Goal: Task Accomplishment & Management: Use online tool/utility

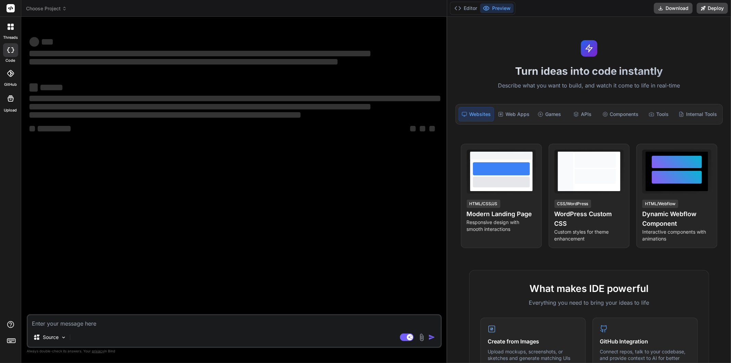
drag, startPoint x: 255, startPoint y: 150, endPoint x: 742, endPoint y: 147, distance: 487.3
click at [731, 147] on html "threads code GitHub Upload Choose Project Created with Pixso. Bind AI Web Searc…" at bounding box center [365, 181] width 731 height 363
drag, startPoint x: 447, startPoint y: 166, endPoint x: 454, endPoint y: 167, distance: 6.9
click at [454, 167] on div "Choose Project Created with Pixso. Bind AI Web Search Created with Pixso. Code …" at bounding box center [376, 181] width 710 height 363
drag, startPoint x: 446, startPoint y: 165, endPoint x: 794, endPoint y: 185, distance: 348.3
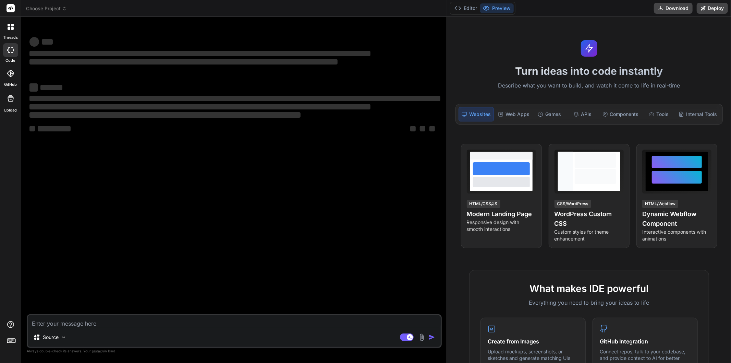
click at [731, 185] on html "threads code GitHub Upload Choose Project Created with Pixso. Bind AI Web Searc…" at bounding box center [365, 181] width 731 height 363
click at [174, 228] on div "‌ ‌ ‌ ‌ ‌ ‌ ‌ ‌ ‌ ‌ ‌ ‌ ‌ ‌" at bounding box center [235, 168] width 414 height 292
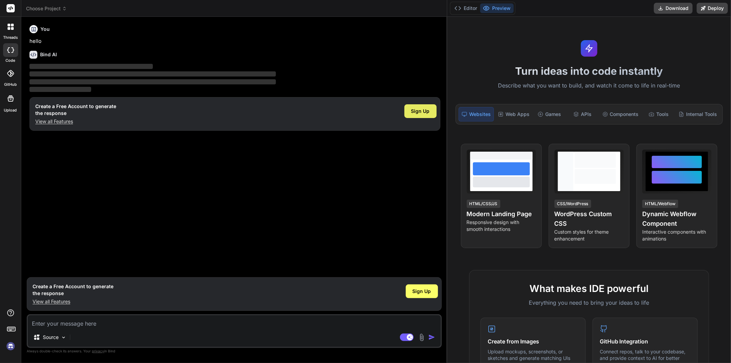
click at [420, 107] on div "Sign Up" at bounding box center [421, 111] width 32 height 14
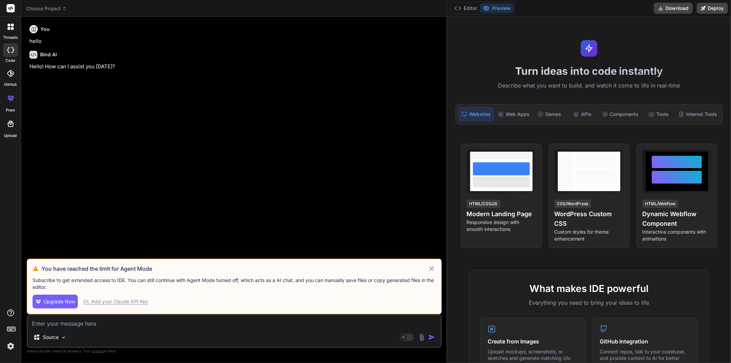
click at [237, 115] on div "You hello Bind AI Hello! How can I assist you today?" at bounding box center [235, 140] width 414 height 236
click at [430, 271] on icon at bounding box center [432, 268] width 5 height 5
type textarea "x"
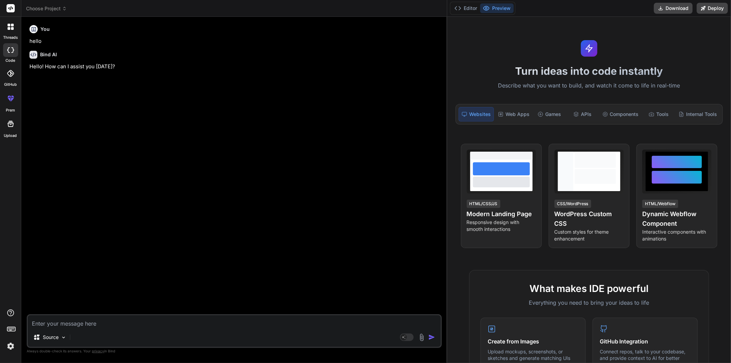
click at [86, 326] on textarea at bounding box center [234, 321] width 413 height 12
type textarea "h"
type textarea "x"
type textarea "hi"
type textarea "x"
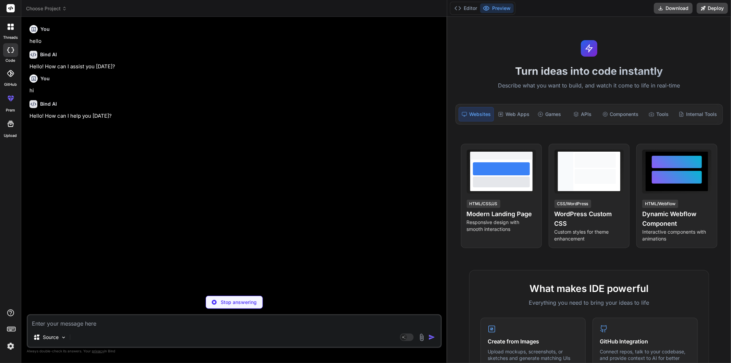
type textarea "x"
click at [87, 324] on textarea at bounding box center [234, 321] width 413 height 12
click at [217, 156] on div "You hello Bind AI Hello! How can I assist you today? You hi Bind AI Hello! How …" at bounding box center [235, 168] width 414 height 292
click at [107, 324] on textarea at bounding box center [234, 321] width 413 height 12
paste textarea "Splash Screens Displays the app logo and branding. Brief loading animation whil…"
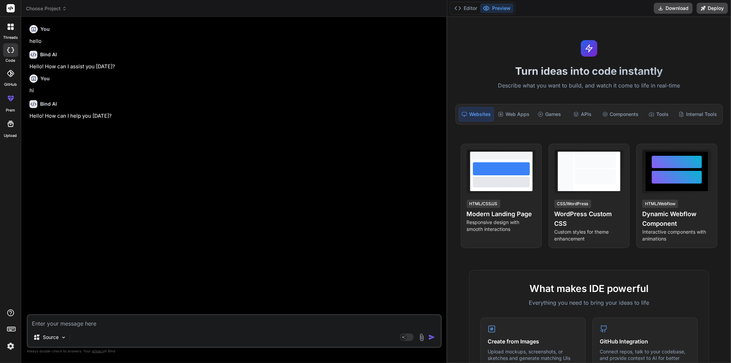
type textarea "Splash Screens Displays the app logo and branding. Brief loading animation whil…"
type textarea "x"
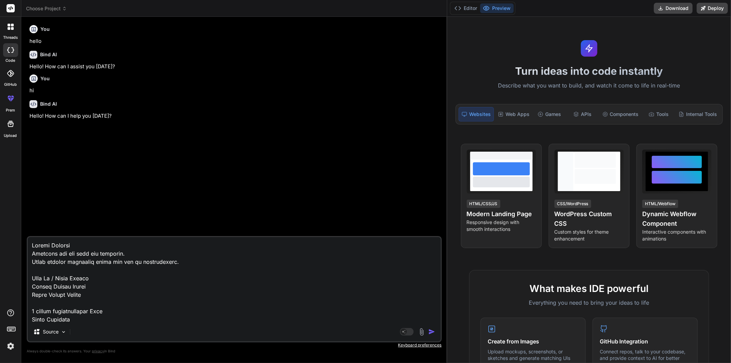
scroll to position [568, 0]
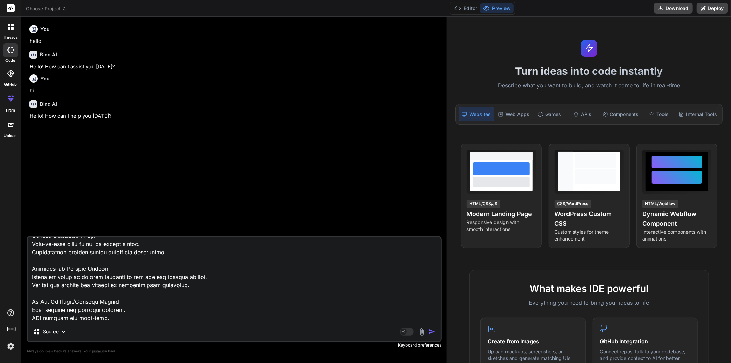
type textarea "Splash Screens Displays the app logo and branding. Brief loading animation whil…"
type textarea "x"
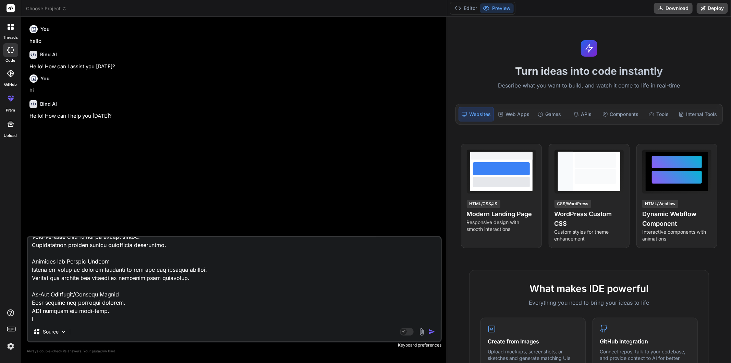
type textarea "Splash Screens Displays the app logo and branding. Brief loading animation whil…"
type textarea "x"
type textarea "Splash Screens Displays the app logo and branding. Brief loading animation whil…"
type textarea "x"
type textarea "Splash Screens Displays the app logo and branding. Brief loading animation whil…"
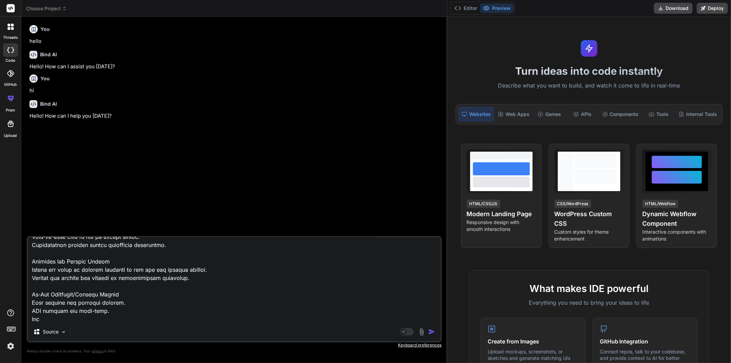
type textarea "x"
type textarea "Splash Screens Displays the app logo and branding. Brief loading animation whil…"
type textarea "x"
type textarea "Splash Screens Displays the app logo and branding. Brief loading animation whil…"
type textarea "x"
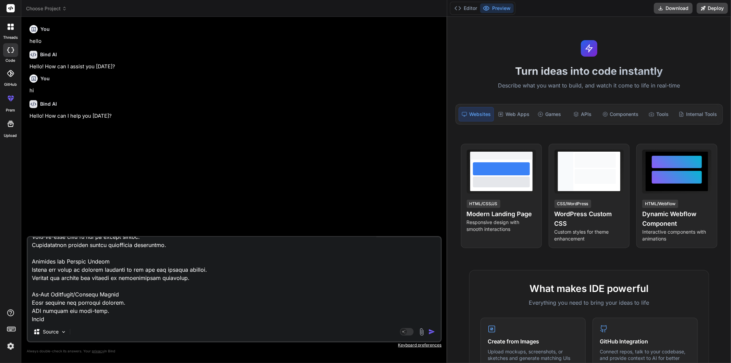
type textarea "Splash Screens Displays the app logo and branding. Brief loading animation whil…"
type textarea "x"
type textarea "Splash Screens Displays the app logo and branding. Brief loading animation whil…"
type textarea "x"
type textarea "Splash Screens Displays the app logo and branding. Brief loading animation whil…"
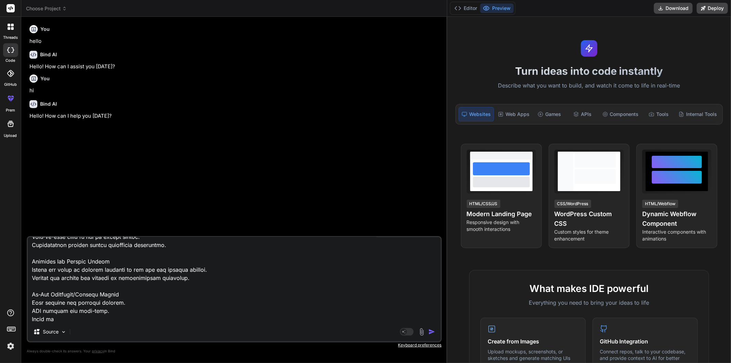
type textarea "x"
type textarea "Splash Screens Displays the app logo and branding. Brief loading animation whil…"
type textarea "x"
type textarea "Splash Screens Displays the app logo and branding. Brief loading animation whil…"
type textarea "x"
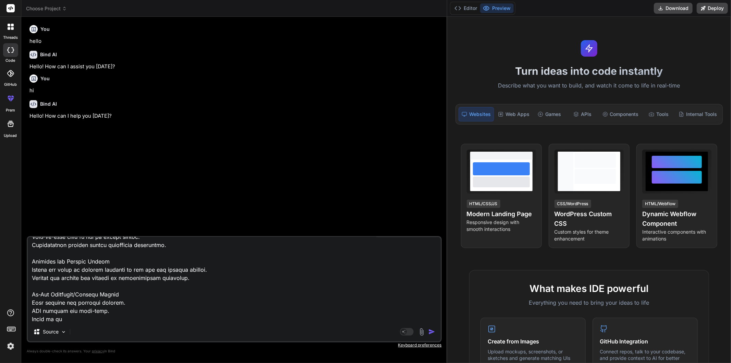
type textarea "Splash Screens Displays the app logo and branding. Brief loading animation whil…"
type textarea "x"
type textarea "Splash Screens Displays the app logo and branding. Brief loading animation whil…"
type textarea "x"
type textarea "Splash Screens Displays the app logo and branding. Brief loading animation whil…"
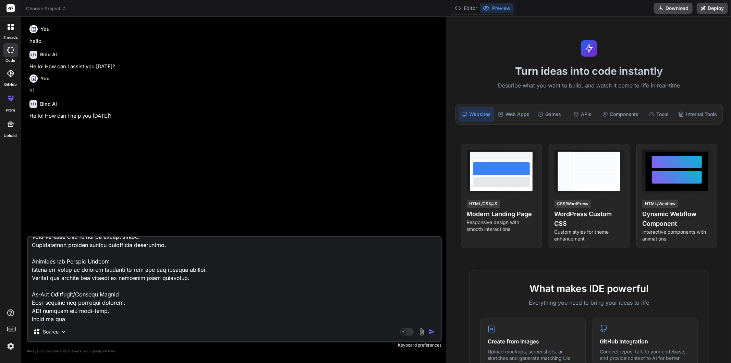
type textarea "x"
type textarea "Splash Screens Displays the app logo and branding. Brief loading animation whil…"
type textarea "x"
type textarea "Splash Screens Displays the app logo and branding. Brief loading animation whil…"
type textarea "x"
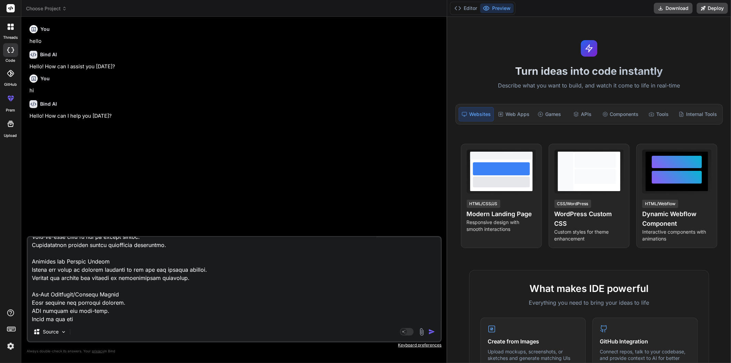
type textarea "Splash Screens Displays the app logo and branding. Brief loading animation whil…"
type textarea "x"
type textarea "Splash Screens Displays the app logo and branding. Brief loading animation whil…"
type textarea "x"
type textarea "Splash Screens Displays the app logo and branding. Brief loading animation whil…"
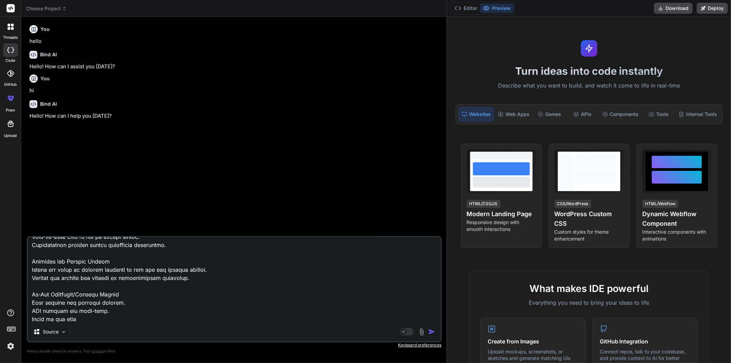
type textarea "x"
type textarea "Splash Screens Displays the app logo and branding. Brief loading animation whil…"
type textarea "x"
type textarea "Splash Screens Displays the app logo and branding. Brief loading animation whil…"
type textarea "x"
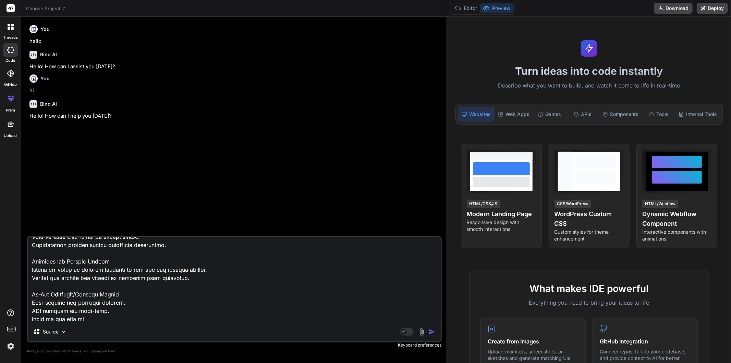
type textarea "Splash Screens Displays the app logo and branding. Brief loading animation whil…"
type textarea "x"
type textarea "Splash Screens Displays the app logo and branding. Brief loading animation whil…"
type textarea "x"
type textarea "Splash Screens Displays the app logo and branding. Brief loading animation whil…"
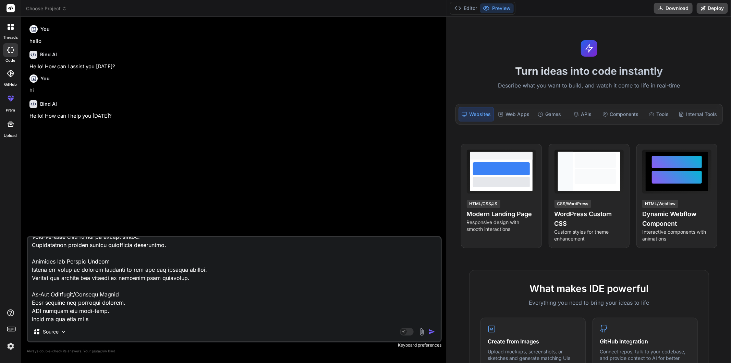
type textarea "x"
type textarea "Splash Screens Displays the app logo and branding. Brief loading animation whil…"
type textarea "x"
type textarea "Splash Screens Displays the app logo and branding. Brief loading animation whil…"
type textarea "x"
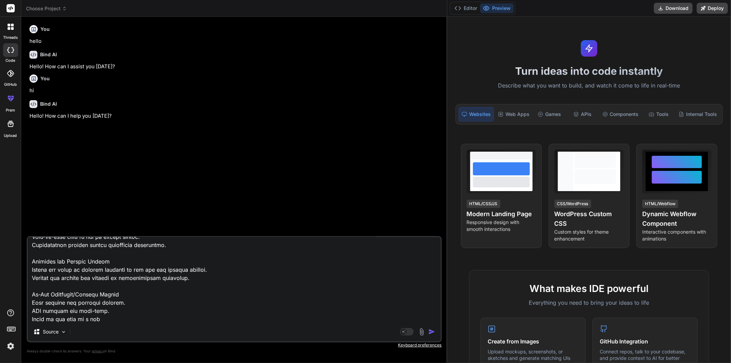
type textarea "Splash Screens Displays the app logo and branding. Brief loading animation whil…"
type textarea "x"
type textarea "Splash Screens Displays the app logo and branding. Brief loading animation whil…"
type textarea "x"
type textarea "Splash Screens Displays the app logo and branding. Brief loading animation whil…"
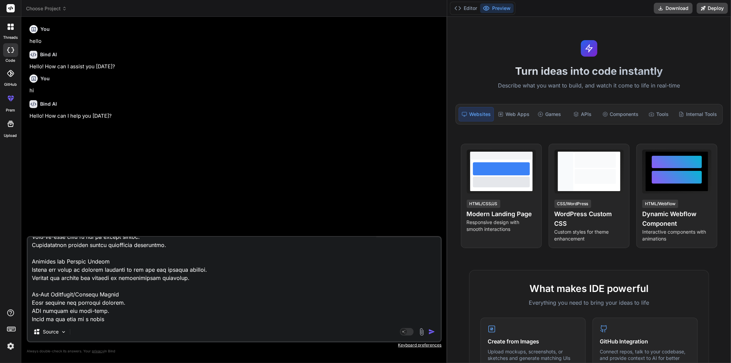
type textarea "x"
type textarea "Splash Screens Displays the app logo and branding. Brief loading animation whil…"
type textarea "x"
type textarea "Splash Screens Displays the app logo and branding. Brief loading animation whil…"
type textarea "x"
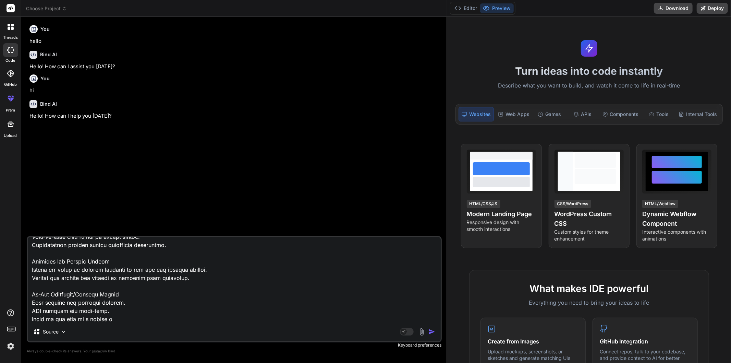
type textarea "Splash Screens Displays the app logo and branding. Brief loading animation whil…"
type textarea "x"
type textarea "Splash Screens Displays the app logo and branding. Brief loading animation whil…"
type textarea "x"
type textarea "Splash Screens Displays the app logo and branding. Brief loading animation whil…"
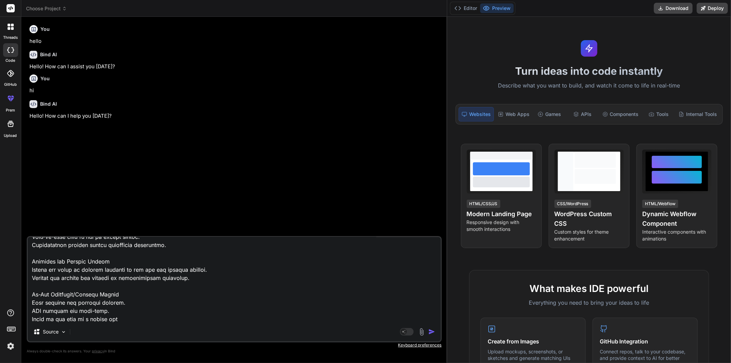
type textarea "x"
type textarea "Splash Screens Displays the app logo and branding. Brief loading animation whil…"
type textarea "x"
type textarea "Splash Screens Displays the app logo and branding. Brief loading animation whil…"
type textarea "x"
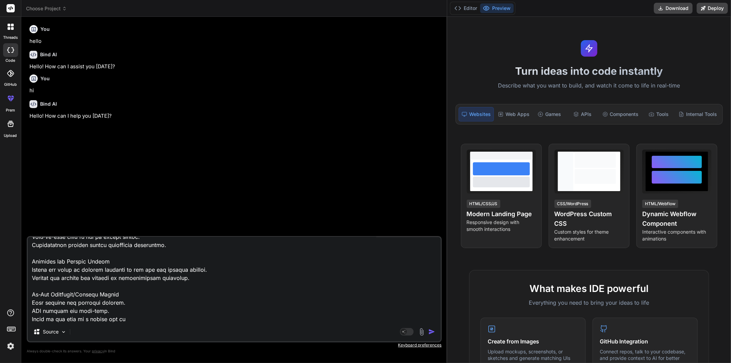
type textarea "Splash Screens Displays the app logo and branding. Brief loading animation whil…"
type textarea "x"
type textarea "Splash Screens Displays the app logo and branding. Brief loading animation whil…"
type textarea "x"
type textarea "Splash Screens Displays the app logo and branding. Brief loading animation whil…"
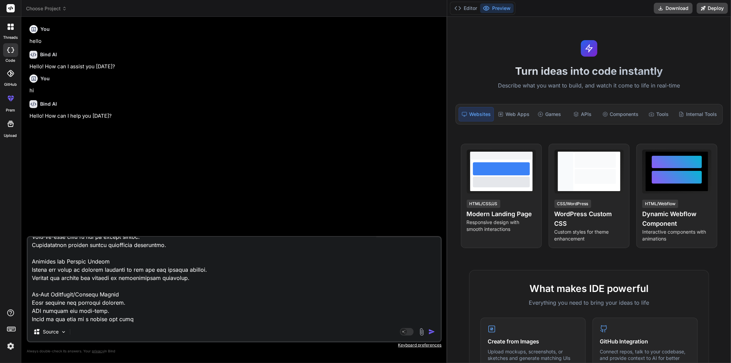
type textarea "x"
type textarea "Splash Screens Displays the app logo and branding. Brief loading animation whil…"
type textarea "x"
type textarea "Splash Screens Displays the app logo and branding. Brief loading animation whil…"
type textarea "x"
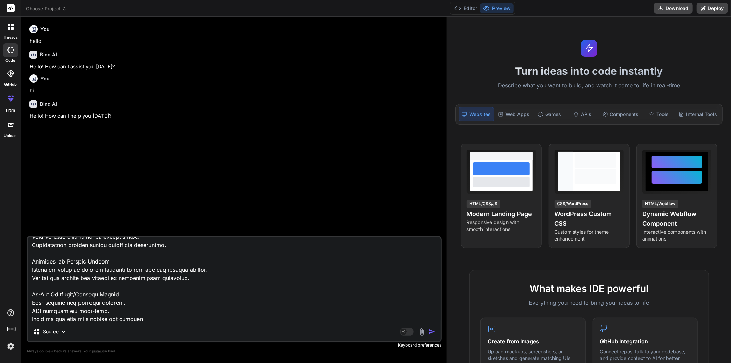
type textarea "Splash Screens Displays the app logo and branding. Brief loading animation whil…"
type textarea "x"
type textarea "Splash Screens Displays the app logo and branding. Brief loading animation whil…"
type textarea "x"
type textarea "Splash Screens Displays the app logo and branding. Brief loading animation whil…"
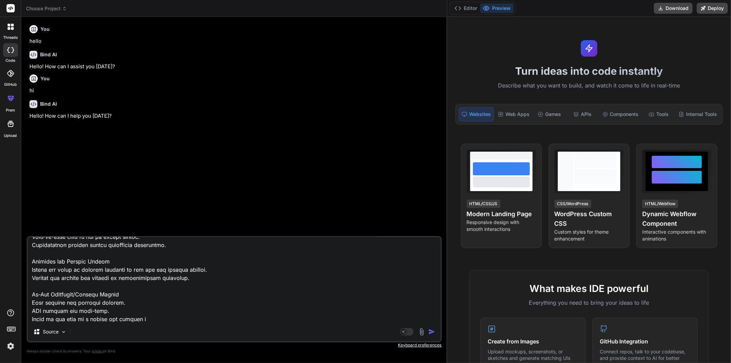
type textarea "x"
type textarea "Splash Screens Displays the app logo and branding. Brief loading animation whil…"
type textarea "x"
type textarea "Splash Screens Displays the app logo and branding. Brief loading animation whil…"
type textarea "x"
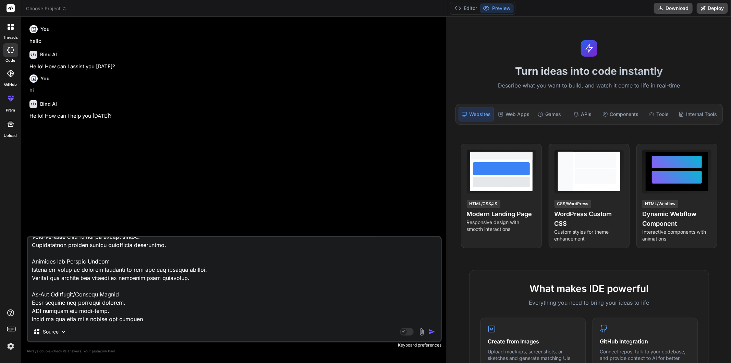
type textarea "Splash Screens Displays the app logo and branding. Brief loading animation whil…"
type textarea "x"
type textarea "Splash Screens Displays the app logo and branding. Brief loading animation whil…"
type textarea "x"
type textarea "Splash Screens Displays the app logo and branding. Brief loading animation whil…"
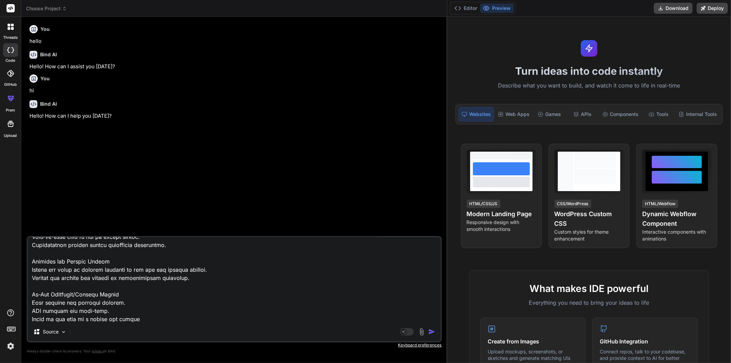
type textarea "x"
type textarea "Splash Screens Displays the app logo and branding. Brief loading animation whil…"
type textarea "x"
type textarea "Splash Screens Displays the app logo and branding. Brief loading animation whil…"
type textarea "x"
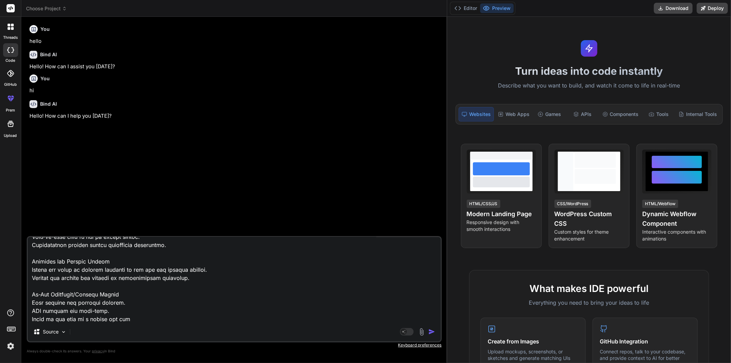
type textarea "Splash Screens Displays the app logo and branding. Brief loading animation whil…"
type textarea "x"
type textarea "Splash Screens Displays the app logo and branding. Brief loading animation whil…"
type textarea "x"
type textarea "Splash Screens Displays the app logo and branding. Brief loading animation whil…"
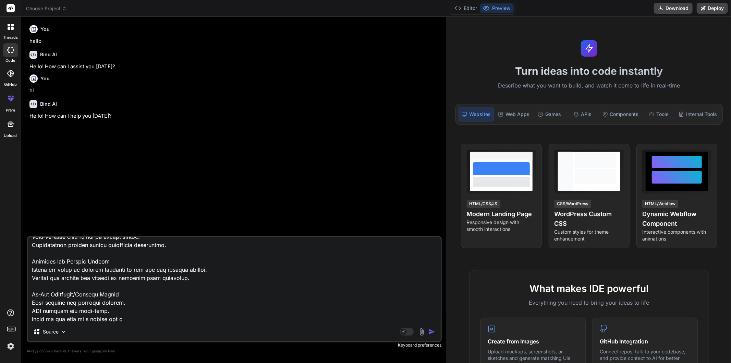
type textarea "x"
type textarea "Splash Screens Displays the app logo and branding. Brief loading animation whil…"
type textarea "x"
type textarea "Splash Screens Displays the app logo and branding. Brief loading animation whil…"
type textarea "x"
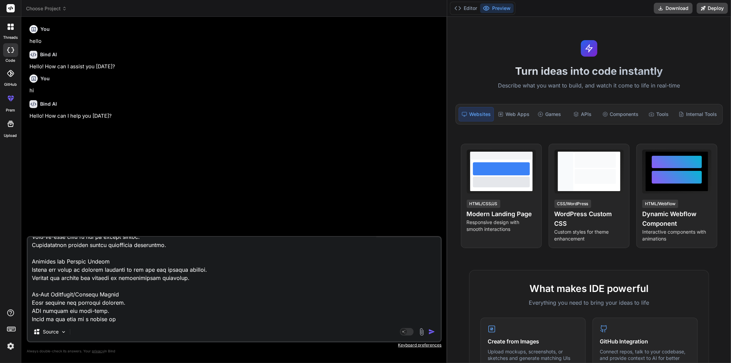
type textarea "Splash Screens Displays the app logo and branding. Brief loading animation whil…"
type textarea "x"
type textarea "Splash Screens Displays the app logo and branding. Brief loading animation whil…"
type textarea "x"
type textarea "Splash Screens Displays the app logo and branding. Brief loading animation whil…"
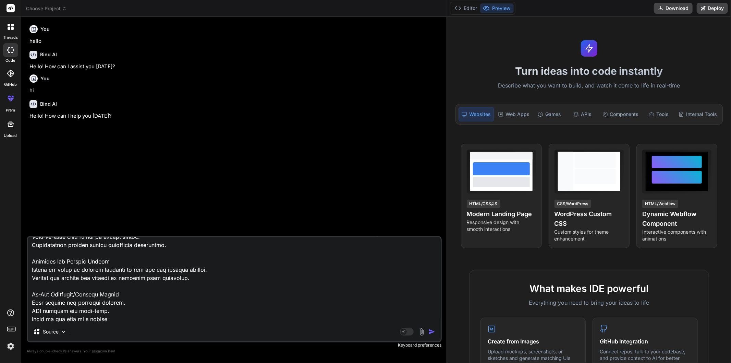
type textarea "x"
type textarea "Splash Screens Displays the app logo and branding. Brief loading animation whil…"
type textarea "x"
type textarea "Splash Screens Displays the app logo and branding. Brief loading animation whil…"
type textarea "x"
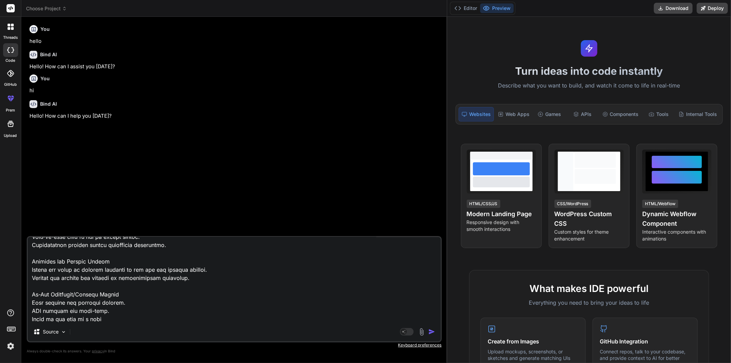
type textarea "Splash Screens Displays the app logo and branding. Brief loading animation whil…"
type textarea "x"
type textarea "Splash Screens Displays the app logo and branding. Brief loading animation whil…"
type textarea "x"
type textarea "Splash Screens Displays the app logo and branding. Brief loading animation whil…"
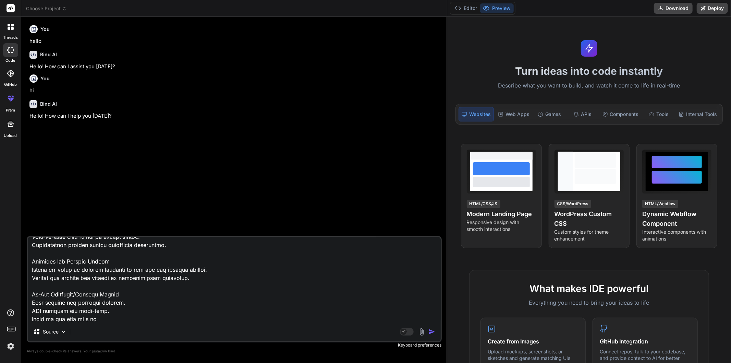
type textarea "x"
type textarea "Splash Screens Displays the app logo and branding. Brief loading animation whil…"
type textarea "x"
type textarea "Splash Screens Displays the app logo and branding. Brief loading animation whil…"
type textarea "x"
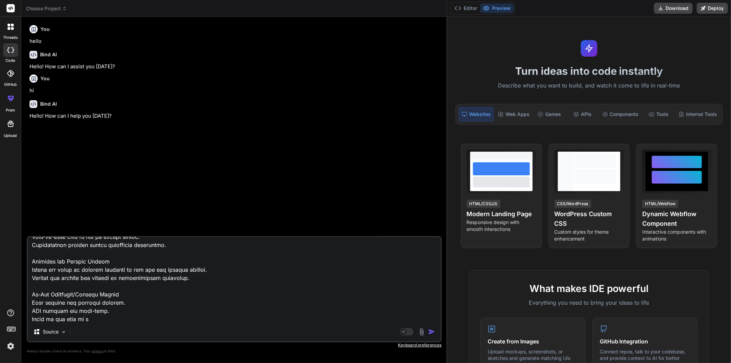
type textarea "Splash Screens Displays the app logo and branding. Brief loading animation whil…"
type textarea "x"
type textarea "Splash Screens Displays the app logo and branding. Brief loading animation whil…"
type textarea "x"
type textarea "Splash Screens Displays the app logo and branding. Brief loading animation whil…"
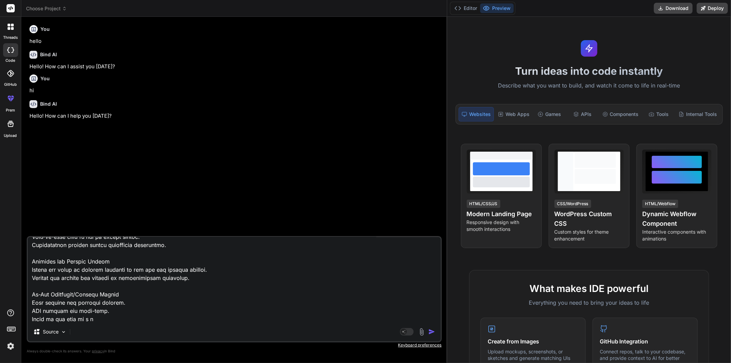
type textarea "x"
type textarea "Splash Screens Displays the app logo and branding. Brief loading animation whil…"
type textarea "x"
type textarea "Splash Screens Displays the app logo and branding. Brief loading animation whil…"
type textarea "x"
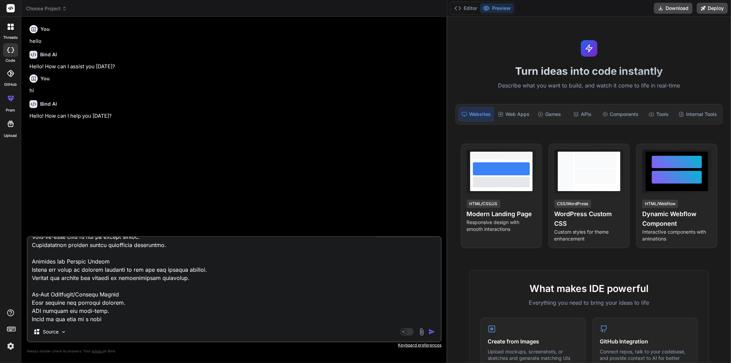
type textarea "Splash Screens Displays the app logo and branding. Brief loading animation whil…"
type textarea "x"
type textarea "Splash Screens Displays the app logo and branding. Brief loading animation whil…"
type textarea "x"
type textarea "Splash Screens Displays the app logo and branding. Brief loading animation whil…"
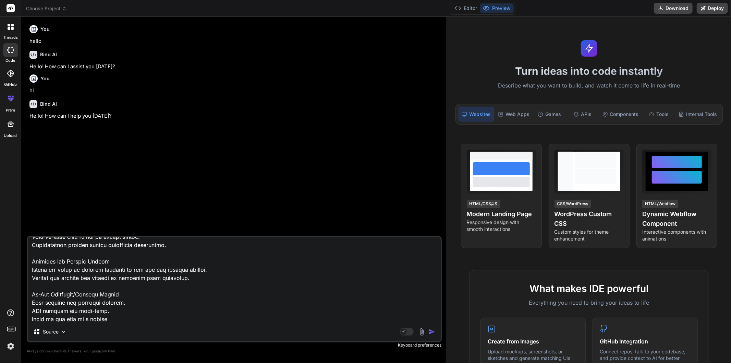
type textarea "x"
type textarea "Splash Screens Displays the app logo and branding. Brief loading animation whil…"
type textarea "x"
type textarea "Splash Screens Displays the app logo and branding. Brief loading animation whil…"
type textarea "x"
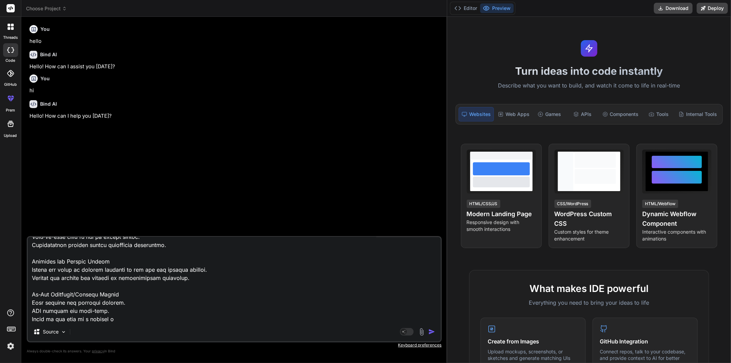
type textarea "Splash Screens Displays the app logo and branding. Brief loading animation whil…"
type textarea "x"
type textarea "Splash Screens Displays the app logo and branding. Brief loading animation whil…"
type textarea "x"
type textarea "Splash Screens Displays the app logo and branding. Brief loading animation whil…"
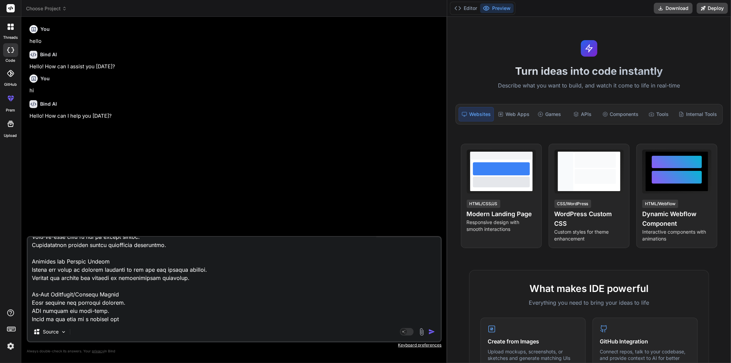
type textarea "x"
type textarea "Splash Screens Displays the app logo and branding. Brief loading animation whil…"
type textarea "x"
type textarea "Splash Screens Displays the app logo and branding. Brief loading animation whil…"
type textarea "x"
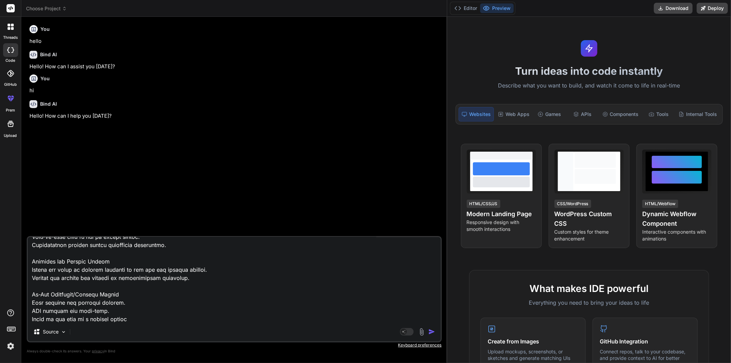
type textarea "Splash Screens Displays the app logo and branding. Brief loading animation whil…"
type textarea "x"
type textarea "Splash Screens Displays the app logo and branding. Brief loading animation whil…"
type textarea "x"
type textarea "Splash Screens Displays the app logo and branding. Brief loading animation whil…"
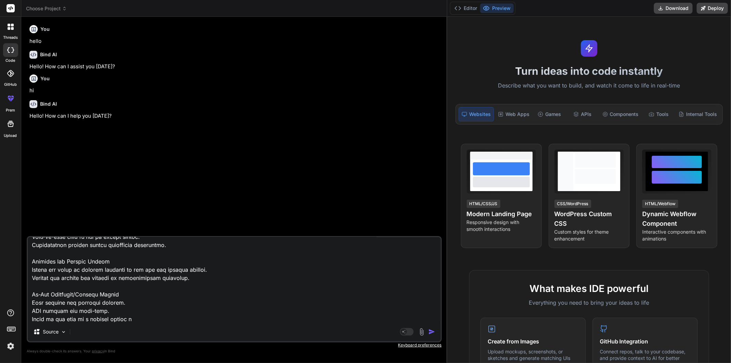
type textarea "x"
type textarea "Splash Screens Displays the app logo and branding. Brief loading animation whil…"
type textarea "x"
type textarea "Splash Screens Displays the app logo and branding. Brief loading animation whil…"
type textarea "x"
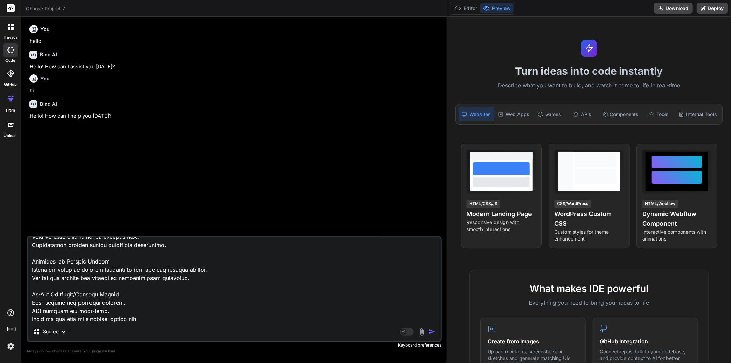
type textarea "Splash Screens Displays the app logo and branding. Brief loading animation whil…"
type textarea "x"
type textarea "Splash Screens Displays the app logo and branding. Brief loading animation whil…"
type textarea "x"
type textarea "Splash Screens Displays the app logo and branding. Brief loading animation whil…"
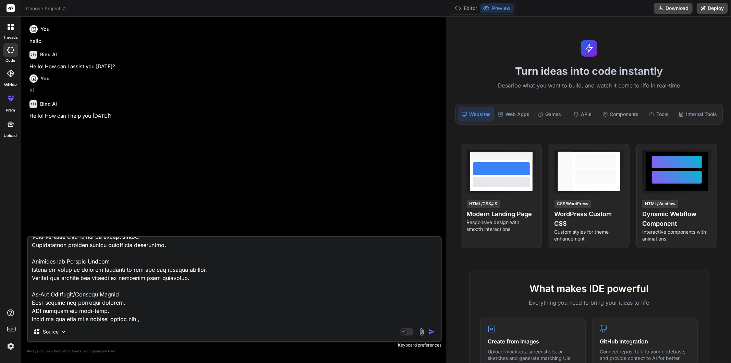
type textarea "x"
type textarea "Splash Screens Displays the app logo and branding. Brief loading animation whil…"
type textarea "x"
type textarea "Splash Screens Displays the app logo and branding. Brief loading animation whil…"
type textarea "x"
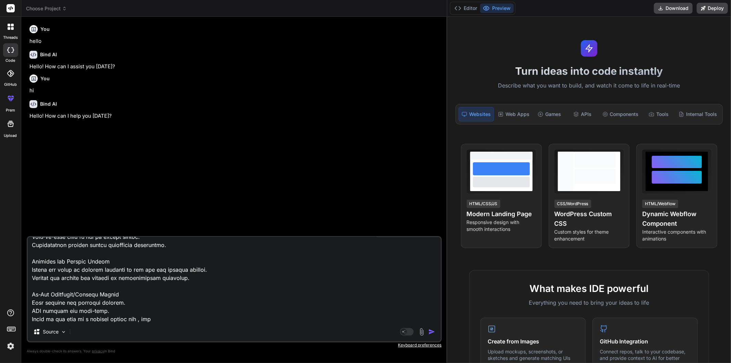
type textarea "Splash Screens Displays the app logo and branding. Brief loading animation whil…"
type textarea "x"
type textarea "Splash Screens Displays the app logo and branding. Brief loading animation whil…"
type textarea "x"
type textarea "Splash Screens Displays the app logo and branding. Brief loading animation whil…"
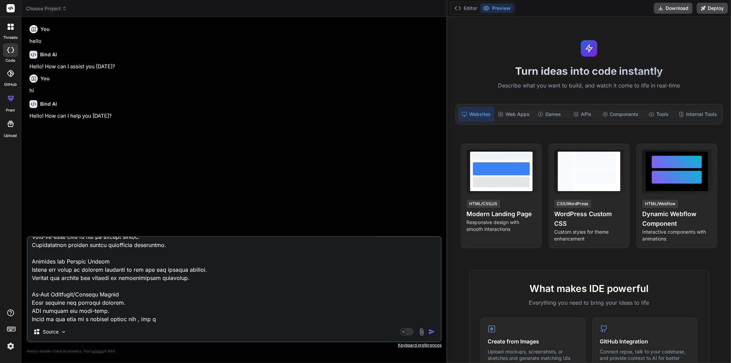
type textarea "x"
type textarea "Splash Screens Displays the app logo and branding. Brief loading animation whil…"
type textarea "x"
type textarea "Splash Screens Displays the app logo and branding. Brief loading animation whil…"
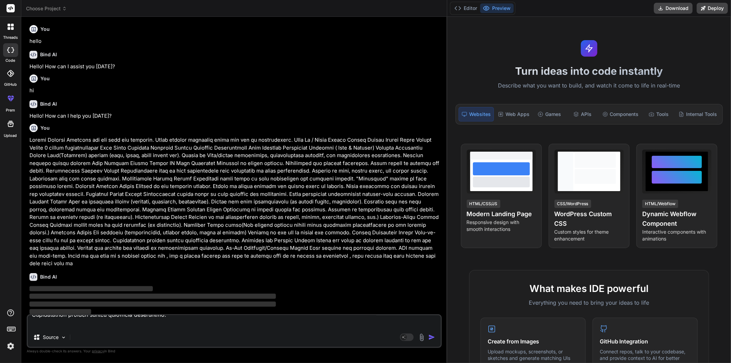
scroll to position [0, 0]
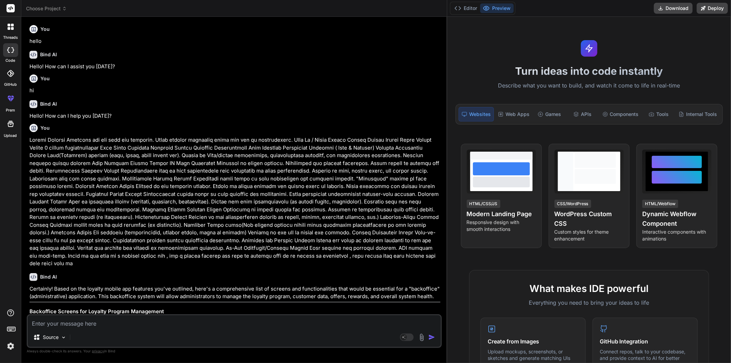
click at [209, 64] on p "Hello! How can I assist you today?" at bounding box center [234, 67] width 411 height 8
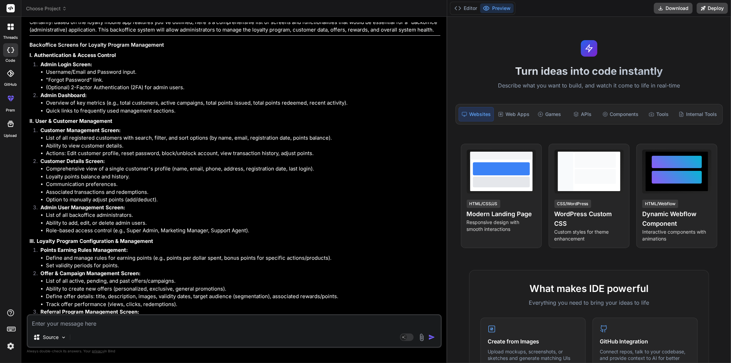
scroll to position [190, 0]
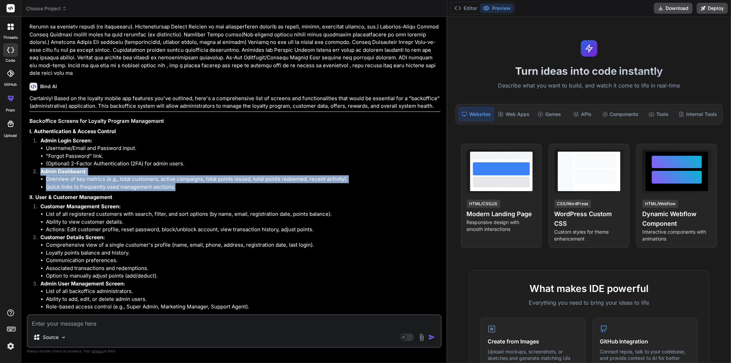
drag, startPoint x: 40, startPoint y: 164, endPoint x: 188, endPoint y: 181, distance: 148.4
click at [188, 181] on li "Admin Dashboard: Overview of key metrics (e.g., total customers, active campaig…" at bounding box center [238, 179] width 406 height 23
click at [211, 183] on li "Quick links to frequently used management sections." at bounding box center [243, 187] width 395 height 8
drag, startPoint x: 45, startPoint y: 172, endPoint x: 177, endPoint y: 179, distance: 131.5
click at [177, 179] on ul "Overview of key metrics (e.g., total customers, active campaigns, total points …" at bounding box center [240, 182] width 400 height 15
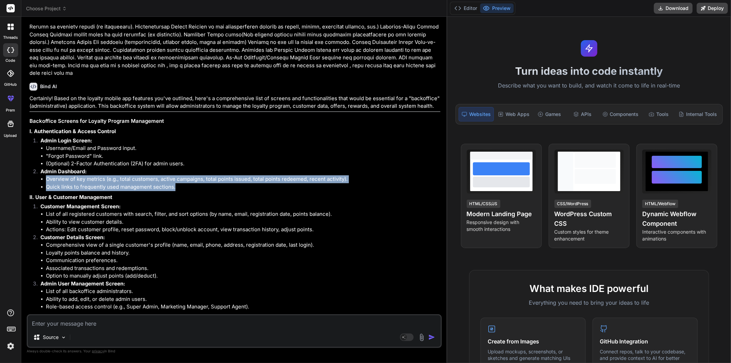
copy ul "Overview of key metrics (e.g., total customers, active campaigns, total points …"
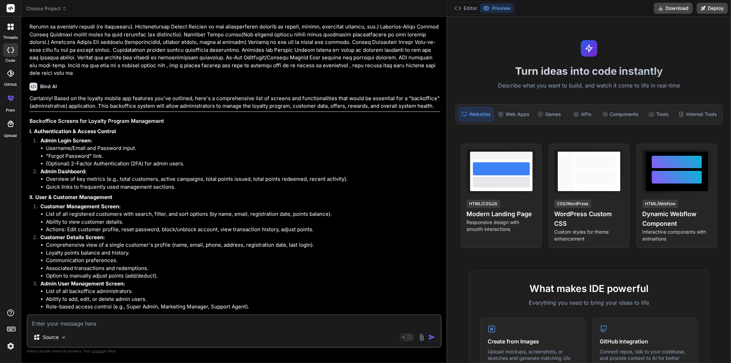
click at [244, 152] on li ""Forgot Password" link." at bounding box center [243, 156] width 395 height 8
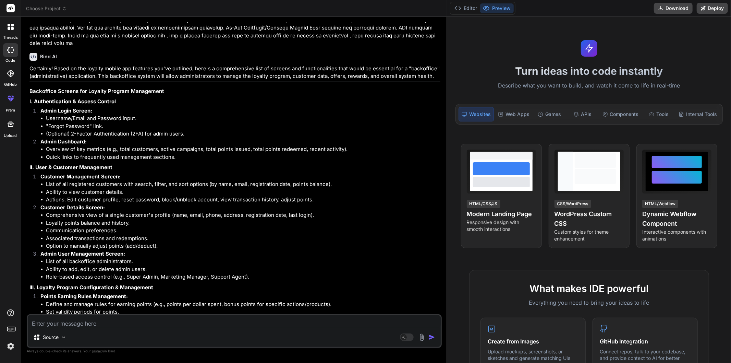
scroll to position [266, 0]
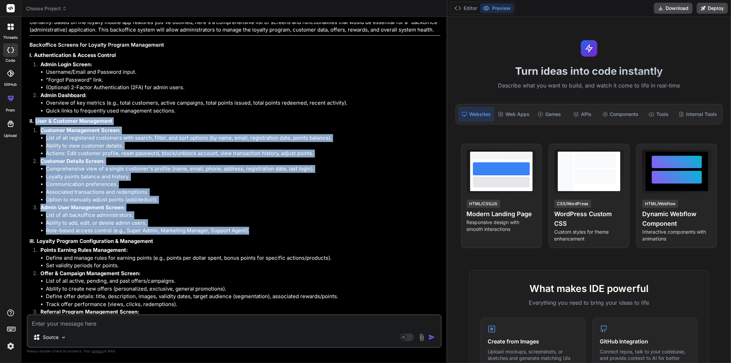
drag, startPoint x: 37, startPoint y: 114, endPoint x: 266, endPoint y: 224, distance: 254.7
copy div "User & Customer Management Customer Management Screen: List of all registered c…"
click at [207, 196] on li "Option to manually adjust points (add/deduct)." at bounding box center [243, 200] width 395 height 8
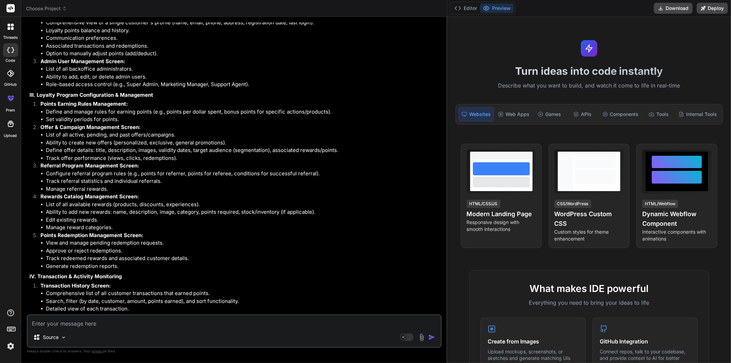
scroll to position [419, 0]
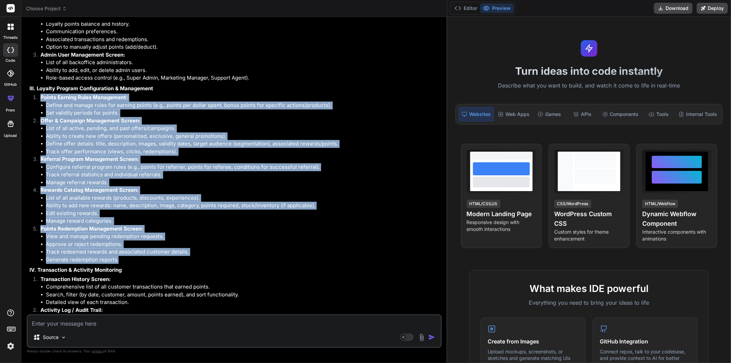
drag, startPoint x: 39, startPoint y: 89, endPoint x: 121, endPoint y: 252, distance: 182.2
click at [121, 252] on ol "Points Earning Rules Management: Define and manage rules for earning points (e.…" at bounding box center [234, 179] width 411 height 170
copy ol "Points Earning Rules Management: Define and manage rules for earning points (e.…"
click at [278, 232] on li "View and manage pending redemption requests." at bounding box center [243, 236] width 395 height 8
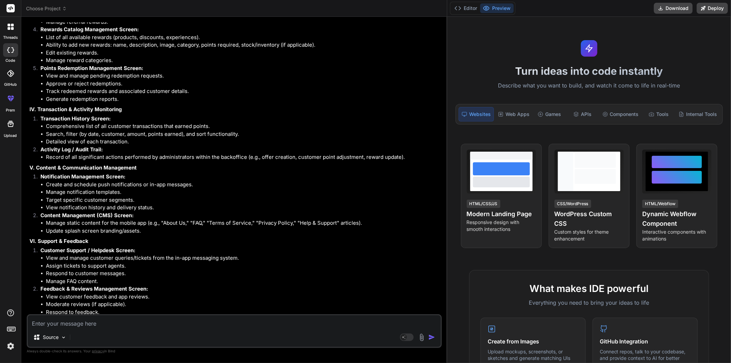
scroll to position [609, 0]
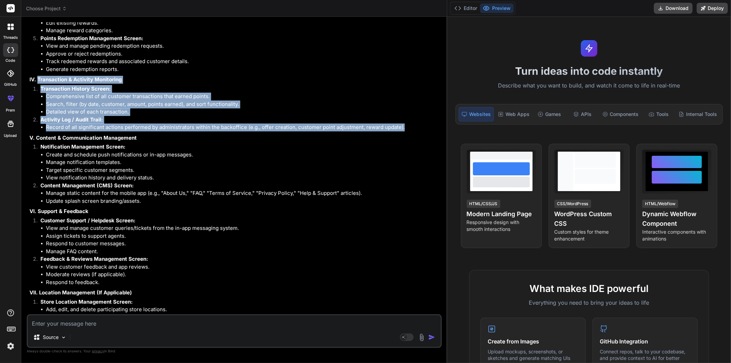
drag, startPoint x: 38, startPoint y: 73, endPoint x: 416, endPoint y: 119, distance: 380.4
click at [416, 119] on div "Certainly! Based on the loyalty mobile app features you've outlined, here's a c…" at bounding box center [234, 56] width 411 height 761
copy div "Transaction & Activity Monitoring Transaction History Screen: Comprehensive lis…"
click at [90, 123] on li "Record of all significant actions performed by administrators within the backof…" at bounding box center [243, 127] width 395 height 8
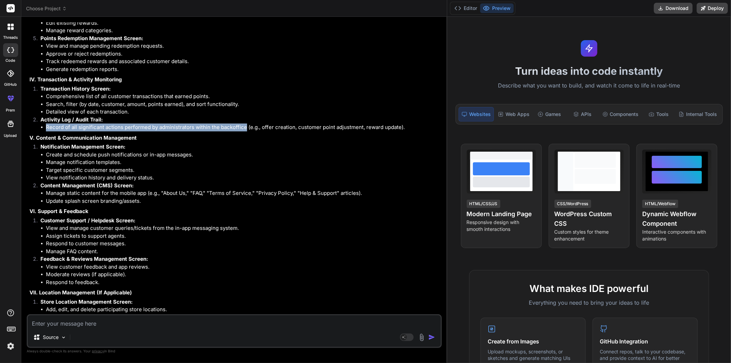
drag, startPoint x: 47, startPoint y: 120, endPoint x: 244, endPoint y: 121, distance: 197.5
click at [244, 123] on li "Record of all significant actions performed by administrators within the backof…" at bounding box center [243, 127] width 395 height 8
click at [266, 123] on li "Record of all significant actions performed by administrators within the backof…" at bounding box center [243, 127] width 395 height 8
drag, startPoint x: 262, startPoint y: 120, endPoint x: 298, endPoint y: 119, distance: 35.7
click at [298, 123] on li "Record of all significant actions performed by administrators within the backof…" at bounding box center [243, 127] width 395 height 8
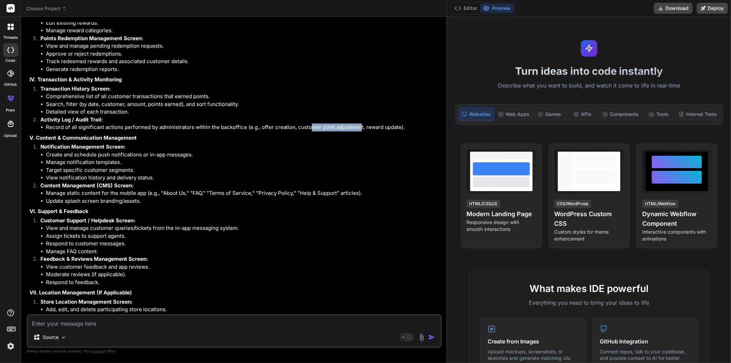
drag, startPoint x: 323, startPoint y: 119, endPoint x: 359, endPoint y: 119, distance: 36.0
click at [359, 123] on li "Record of all significant actions performed by administrators within the backof…" at bounding box center [243, 127] width 395 height 8
drag, startPoint x: 372, startPoint y: 120, endPoint x: 392, endPoint y: 121, distance: 20.6
click at [392, 123] on li "Record of all significant actions performed by administrators within the backof…" at bounding box center [243, 127] width 395 height 8
click at [376, 151] on li "Create and schedule push notifications or in-app messages." at bounding box center [243, 155] width 395 height 8
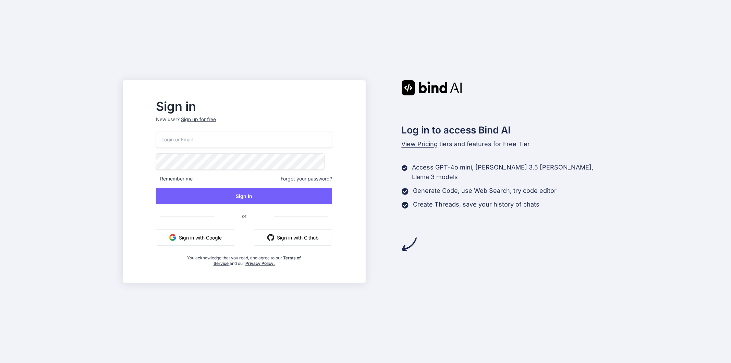
click at [241, 142] on input "email" at bounding box center [244, 139] width 176 height 17
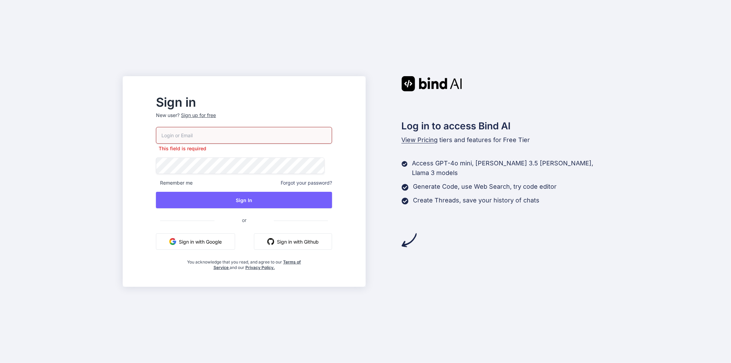
click at [529, 247] on div "Log in to access Bind AI View Pricing tiers and features for Free Tier Access G…" at bounding box center [487, 181] width 243 height 211
click at [234, 138] on input "email" at bounding box center [244, 135] width 176 height 17
click at [220, 133] on input "email" at bounding box center [244, 135] width 176 height 17
click at [623, 90] on div "Sign in New user? Sign up for free This field is required Remember me Forgot yo…" at bounding box center [365, 181] width 731 height 363
click at [256, 138] on input "email" at bounding box center [244, 135] width 176 height 17
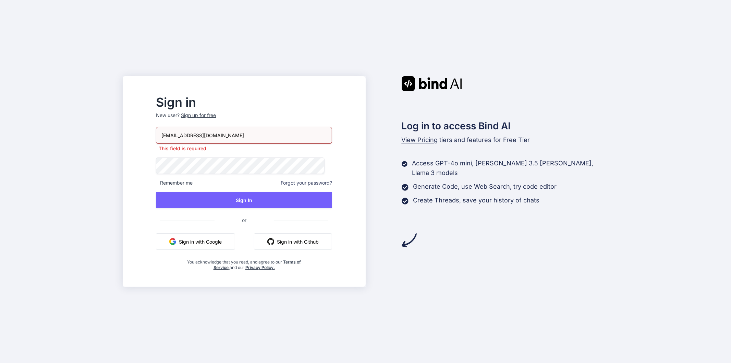
type input "[EMAIL_ADDRESS][DOMAIN_NAME]"
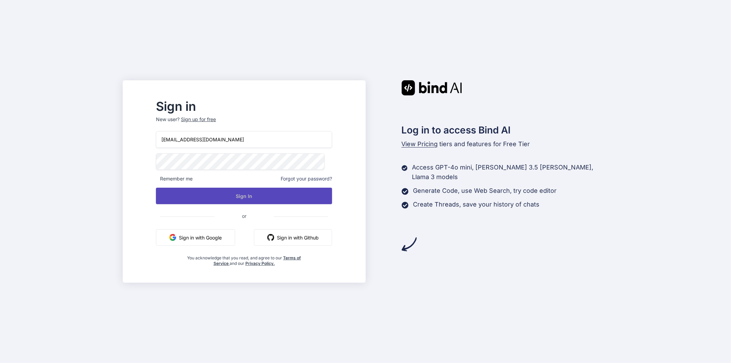
click at [255, 196] on button "Sign In" at bounding box center [244, 196] width 176 height 16
